Goal: Information Seeking & Learning: Learn about a topic

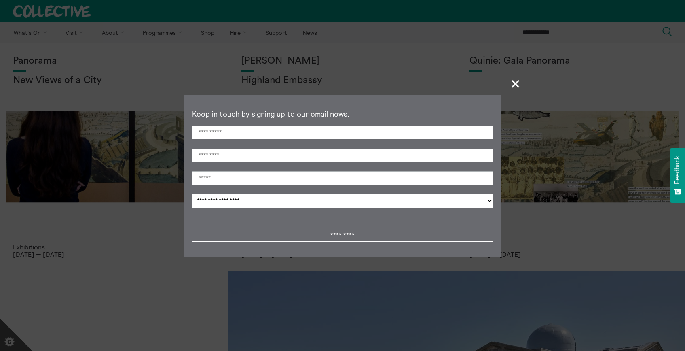
click at [518, 85] on span "+" at bounding box center [516, 84] width 24 height 24
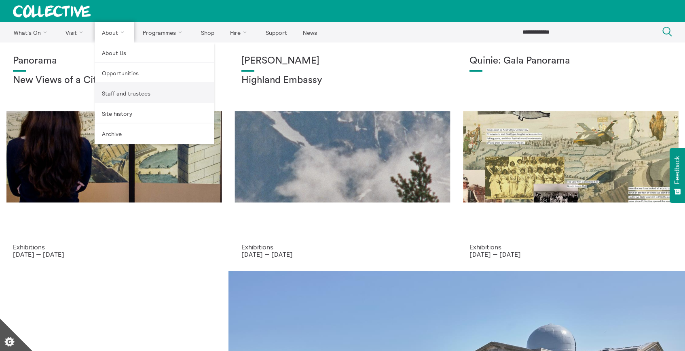
click at [126, 92] on link "Staff and trustees" at bounding box center [154, 93] width 119 height 20
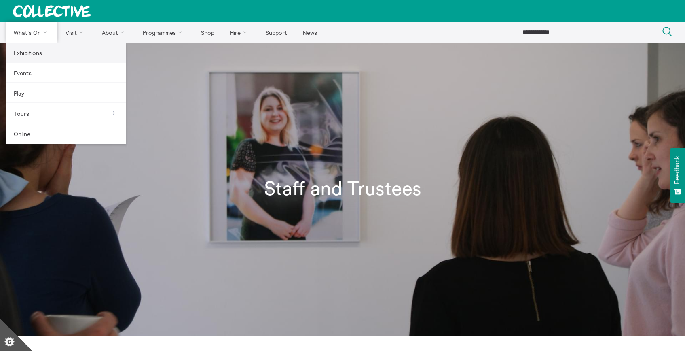
click at [30, 54] on link "Exhibitions" at bounding box center [65, 52] width 119 height 20
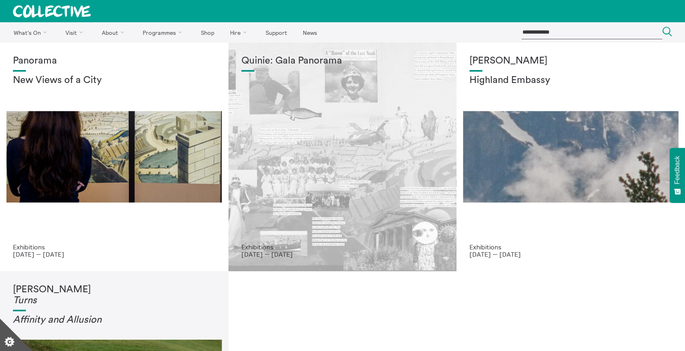
click at [331, 162] on div "Quinie: Gala Panorama" at bounding box center [342, 149] width 203 height 188
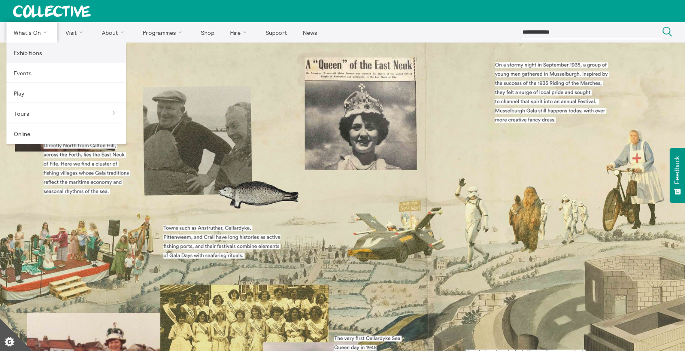
click at [36, 51] on link "Exhibitions" at bounding box center [65, 52] width 119 height 20
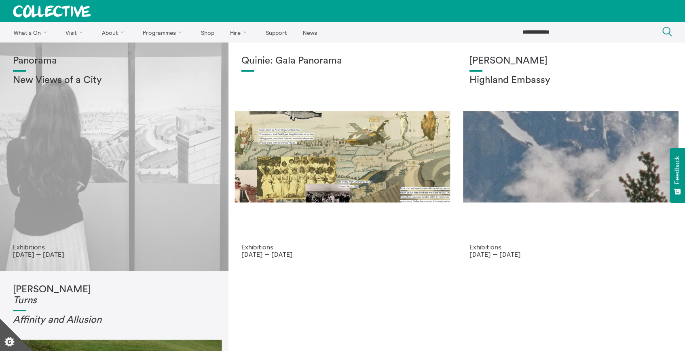
click at [79, 101] on div "Panorama New Views of a City" at bounding box center [114, 149] width 203 height 188
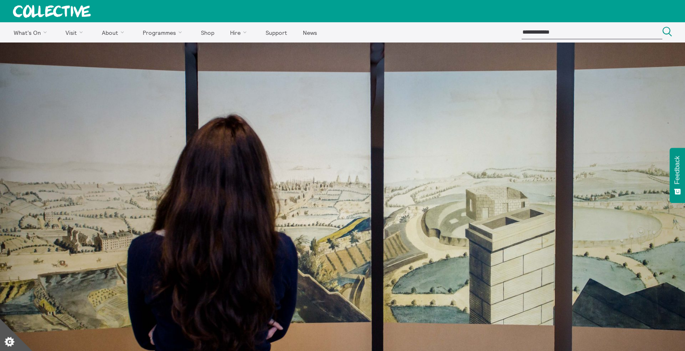
click at [324, 306] on img at bounding box center [342, 270] width 685 height 456
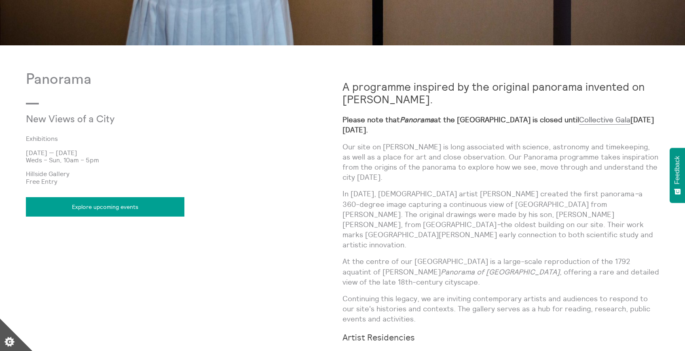
scroll to position [467, 0]
